Goal: Book appointment/travel/reservation

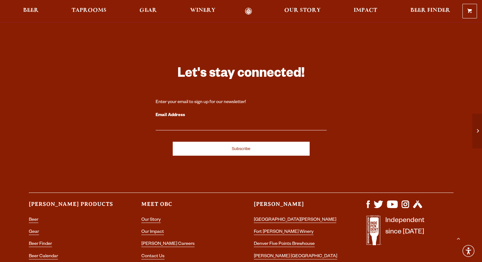
scroll to position [1871, 0]
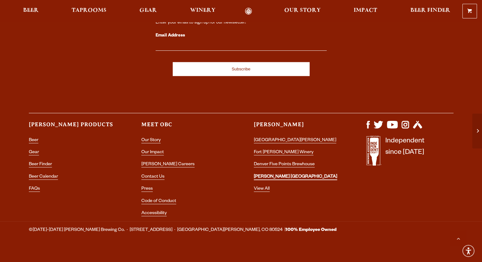
click at [263, 174] on link "[PERSON_NAME] [GEOGRAPHIC_DATA]" at bounding box center [295, 177] width 83 height 6
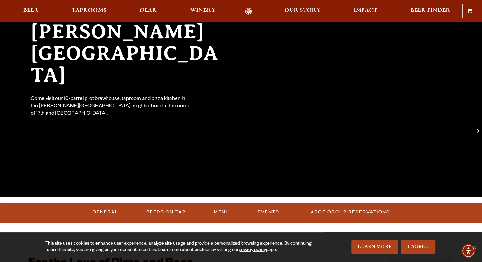
scroll to position [224, 0]
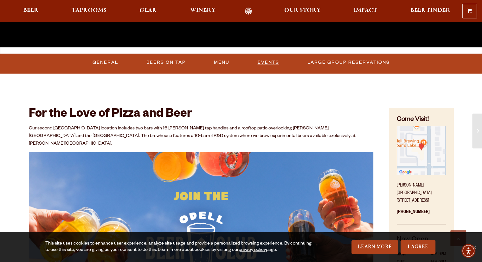
click at [262, 59] on link "Events" at bounding box center [268, 62] width 27 height 15
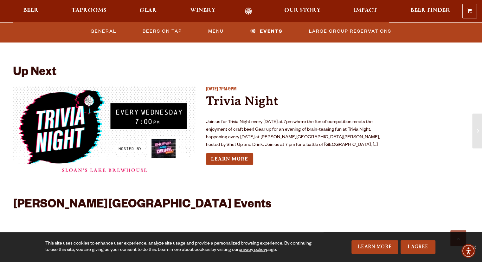
scroll to position [1460, 0]
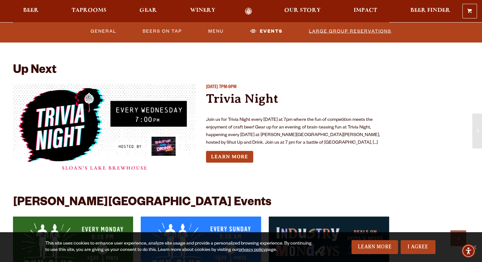
click at [347, 33] on link "Large Group Reservations" at bounding box center [349, 31] width 87 height 15
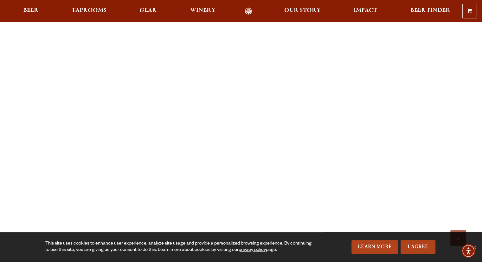
scroll to position [665, 0]
click at [4, 126] on div "Previous Next 1 2 3 Loading… We are able to accommodate groups of 20-50 people …" at bounding box center [241, 135] width 482 height 1118
